Goal: Transaction & Acquisition: Purchase product/service

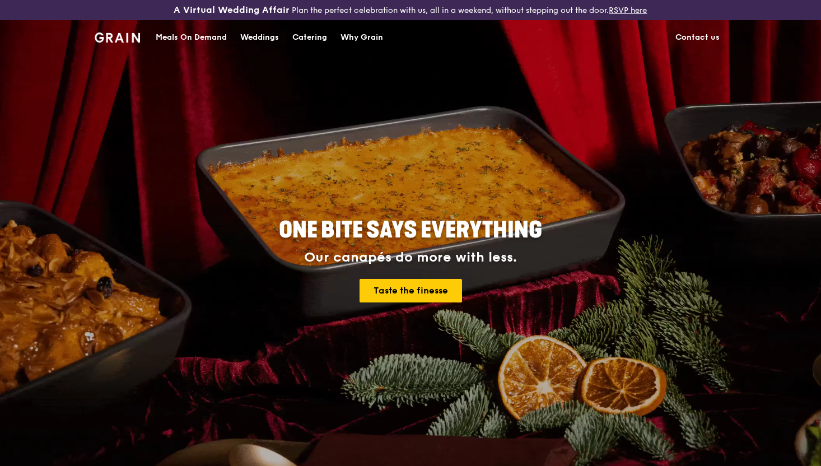
click at [206, 42] on div "Meals On Demand" at bounding box center [191, 38] width 71 height 34
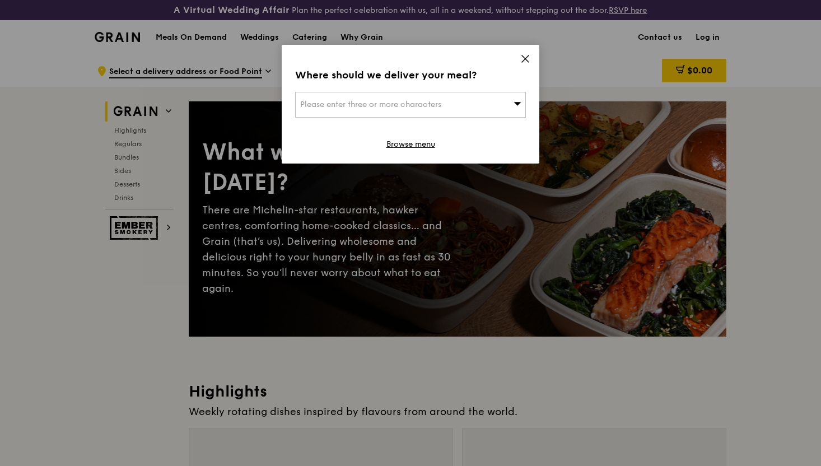
click at [444, 111] on div "Please enter three or more characters" at bounding box center [410, 105] width 231 height 26
click at [516, 54] on div "Where should we deliver your meal? Please enter three or more characters Please…" at bounding box center [411, 104] width 258 height 119
click at [528, 59] on icon at bounding box center [525, 59] width 10 height 10
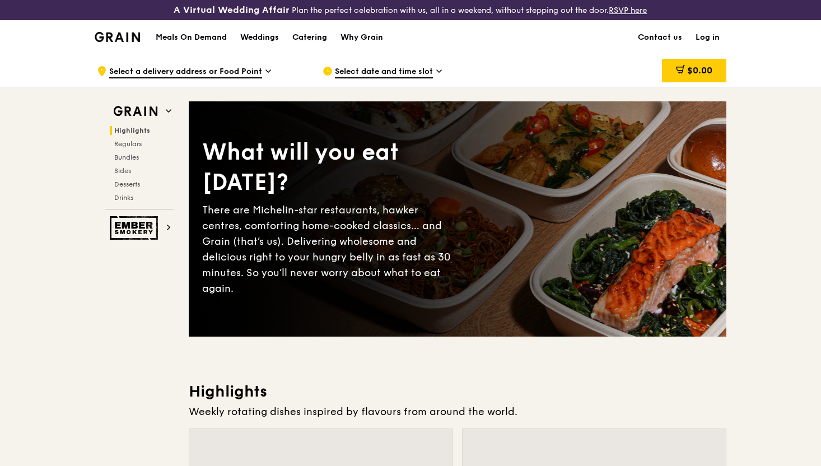
click at [305, 40] on div "Catering" at bounding box center [309, 38] width 35 height 34
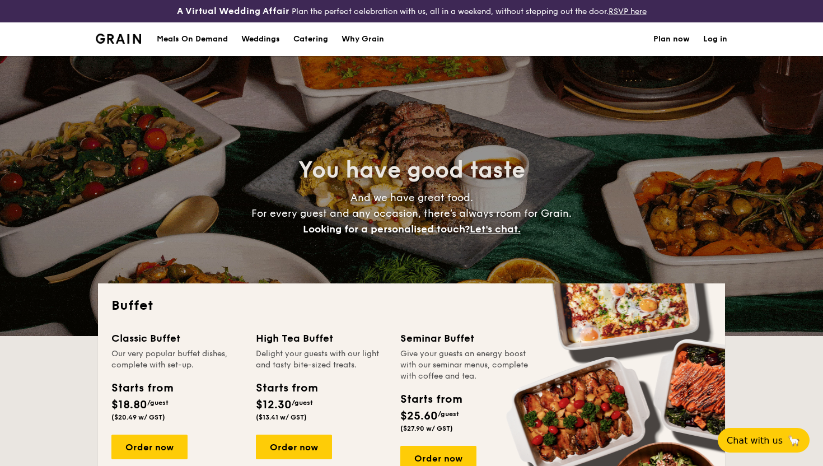
select select
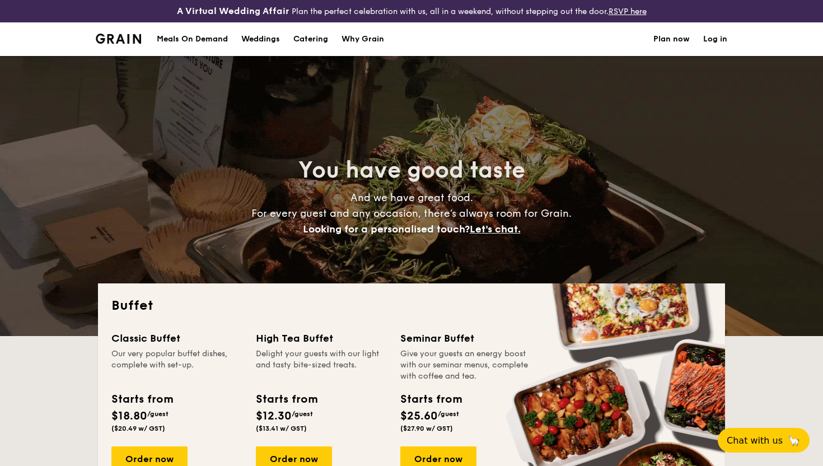
click at [203, 35] on div "Meals On Demand" at bounding box center [192, 39] width 71 height 34
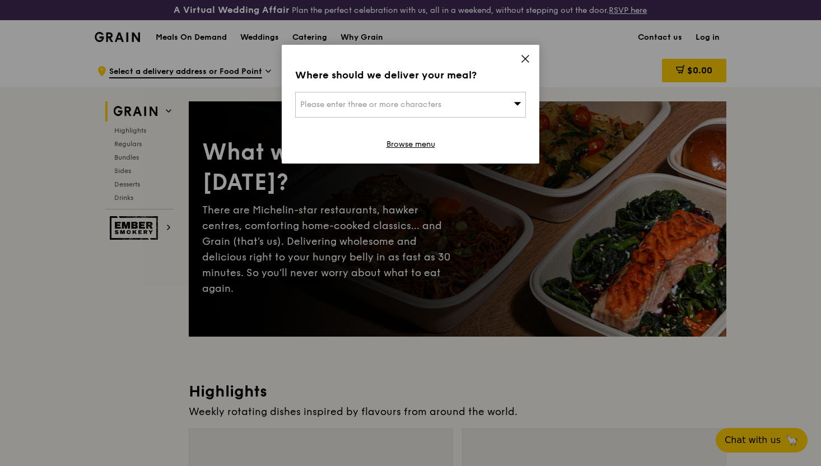
click at [526, 58] on icon at bounding box center [525, 59] width 10 height 10
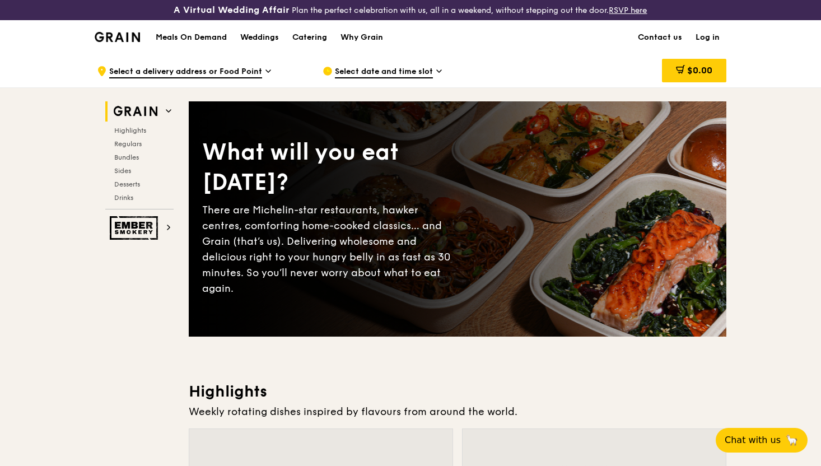
scroll to position [322, 0]
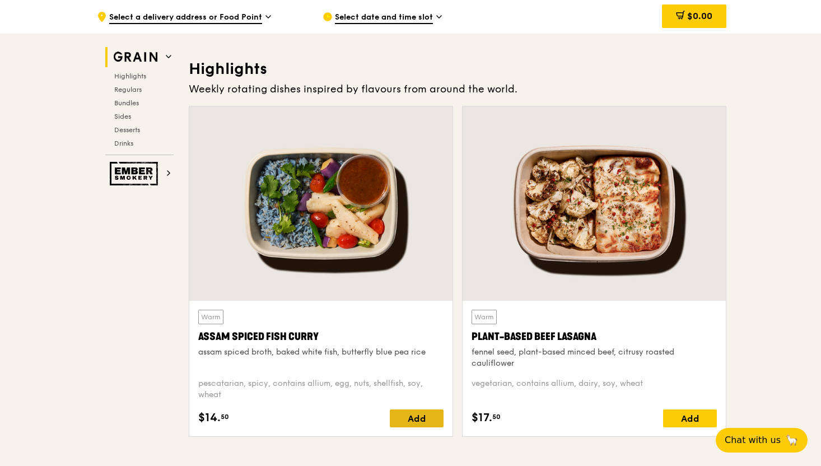
click at [411, 415] on div "Add" at bounding box center [417, 418] width 54 height 18
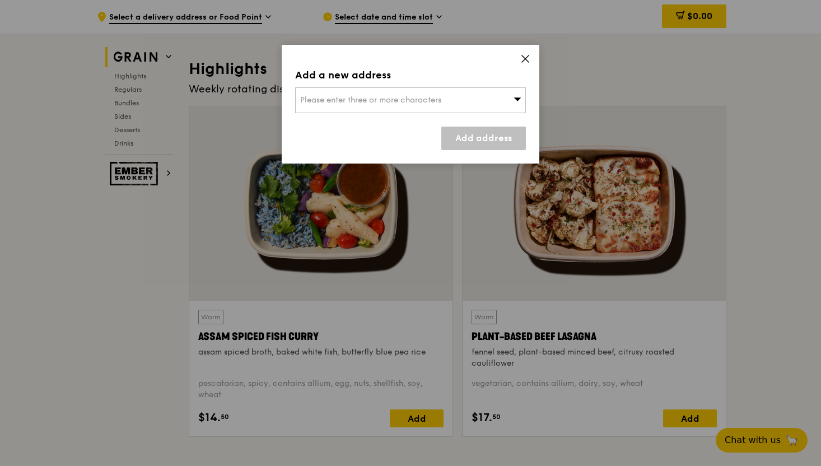
click at [476, 102] on div "Please enter three or more characters" at bounding box center [410, 100] width 231 height 26
type input "g"
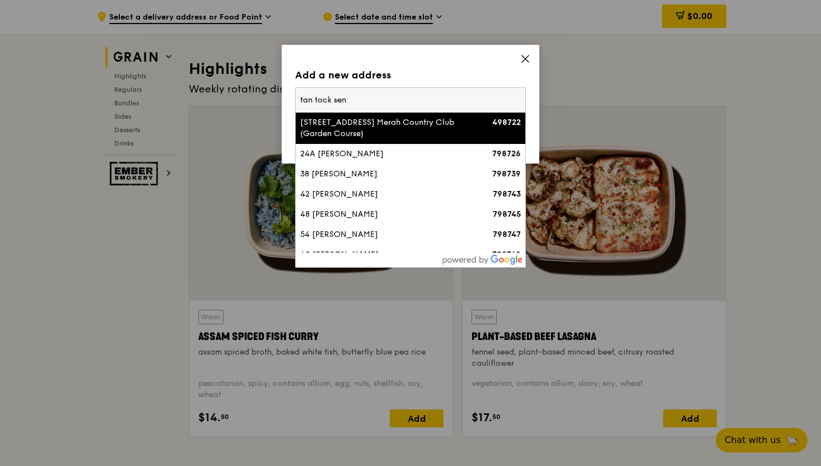
type input "tan tock seng"
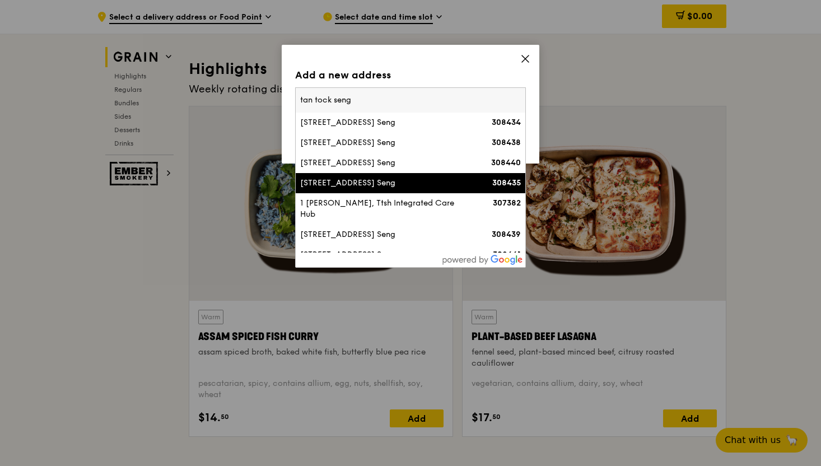
scroll to position [31, 0]
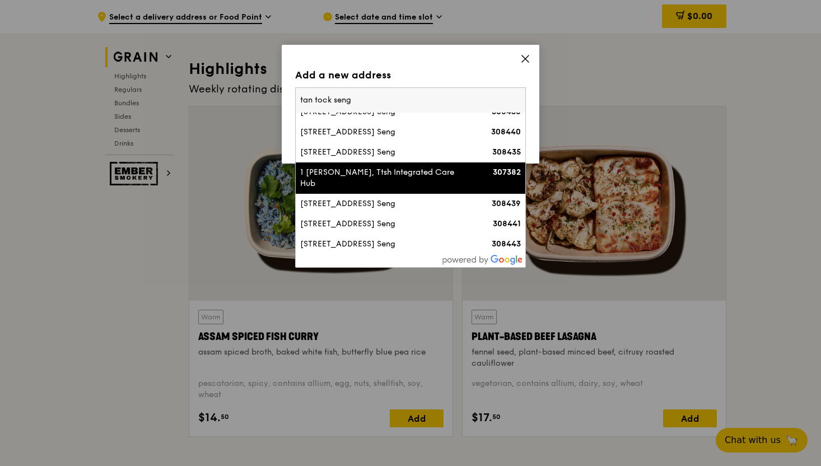
click at [434, 189] on div "1 [PERSON_NAME], Ttsh Integrated Care Hub" at bounding box center [383, 178] width 166 height 22
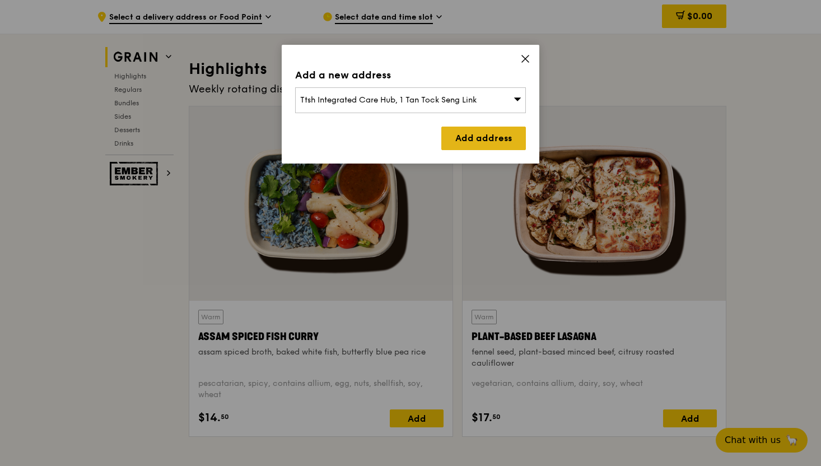
click at [470, 141] on link "Add address" at bounding box center [483, 139] width 85 height 24
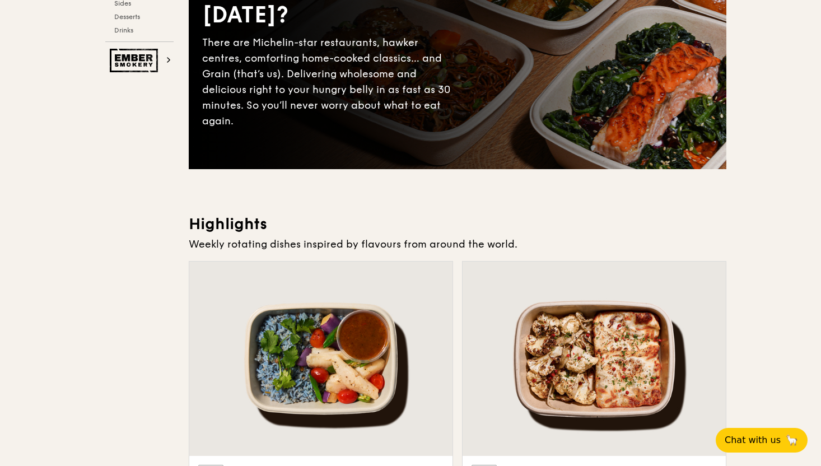
scroll to position [0, 0]
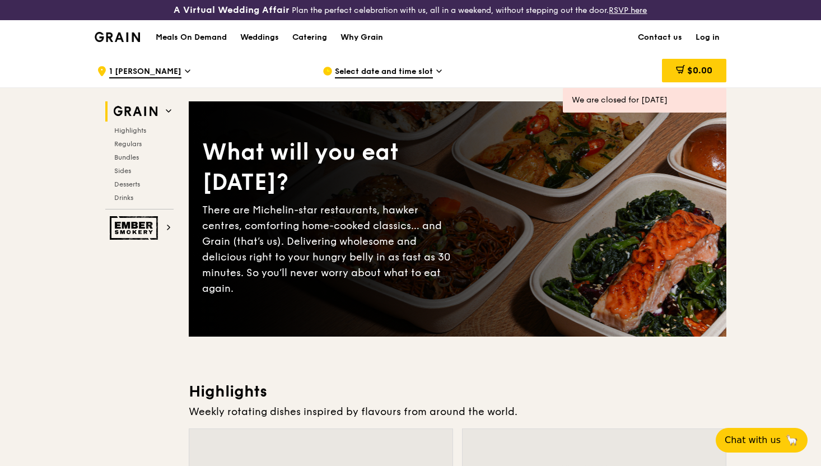
click at [349, 41] on div "Why Grain" at bounding box center [361, 38] width 43 height 34
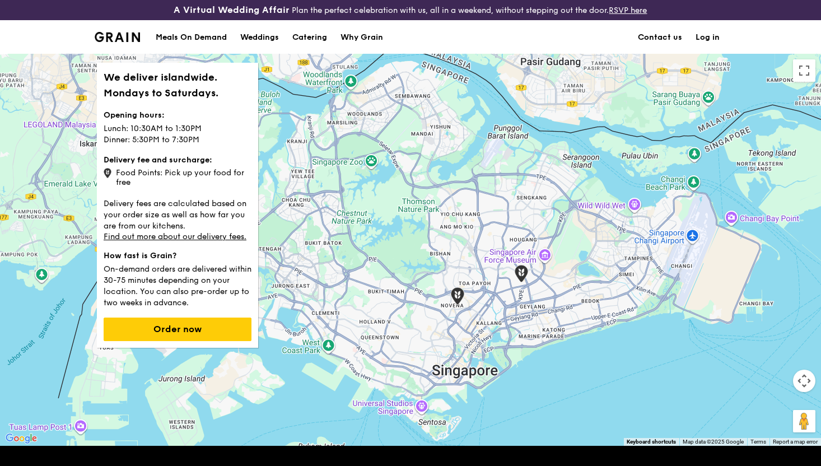
click at [521, 282] on div at bounding box center [410, 250] width 821 height 392
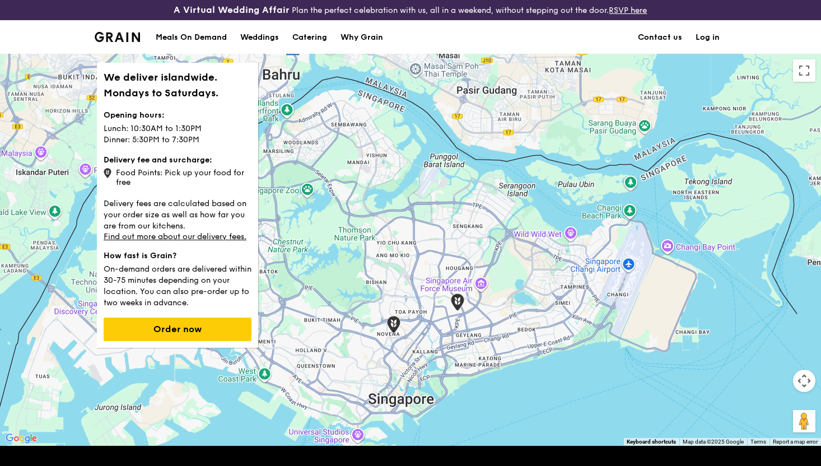
drag, startPoint x: 374, startPoint y: 363, endPoint x: 433, endPoint y: 340, distance: 63.4
click at [433, 340] on div at bounding box center [410, 250] width 821 height 392
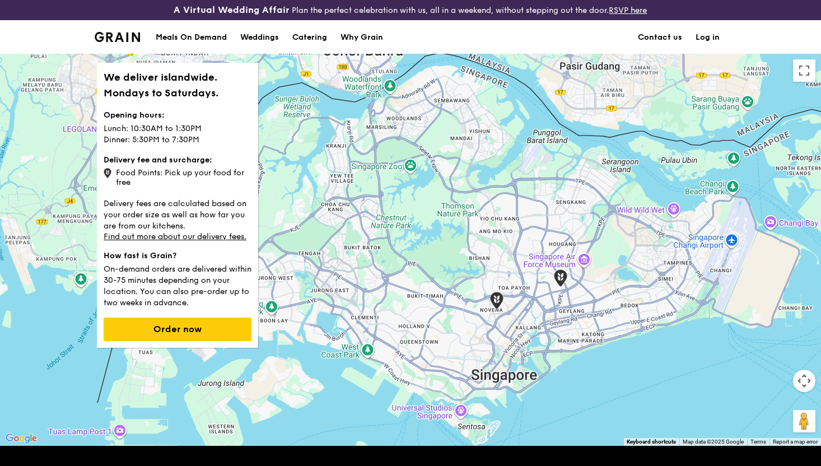
drag, startPoint x: 433, startPoint y: 340, endPoint x: 518, endPoint y: 339, distance: 84.6
click at [518, 339] on div at bounding box center [410, 250] width 821 height 392
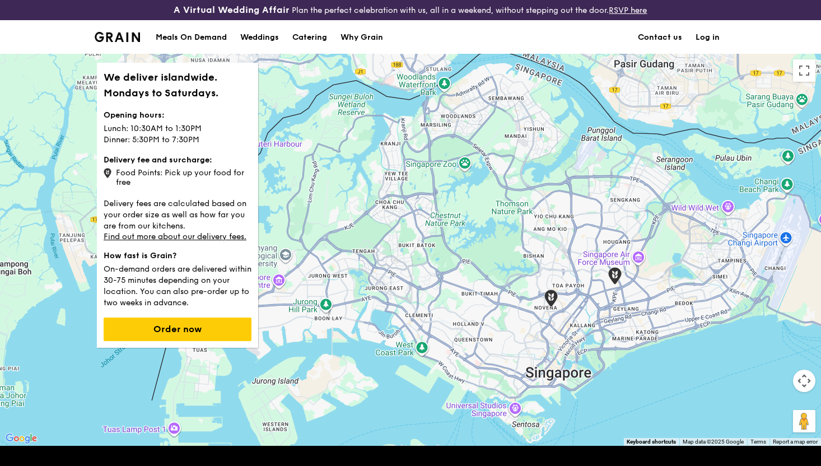
drag, startPoint x: 516, startPoint y: 339, endPoint x: 524, endPoint y: 339, distance: 8.4
click at [524, 339] on div at bounding box center [410, 250] width 821 height 392
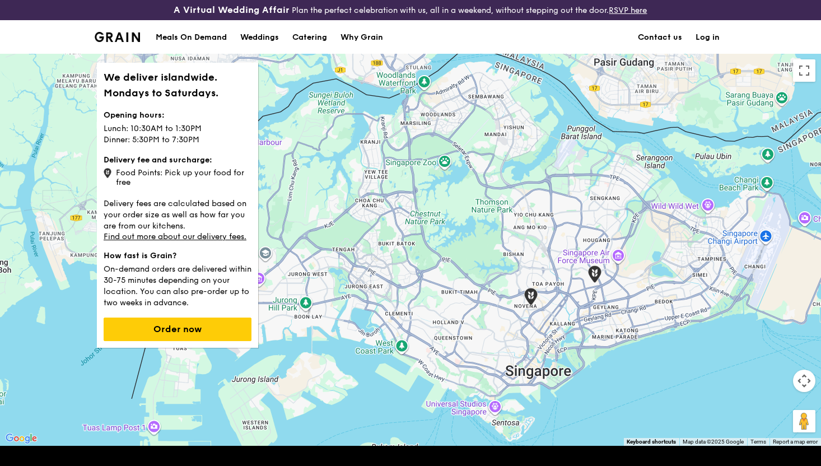
drag, startPoint x: 524, startPoint y: 339, endPoint x: 498, endPoint y: 337, distance: 26.4
click at [498, 337] on div at bounding box center [410, 250] width 821 height 392
